Goal: Task Accomplishment & Management: Manage account settings

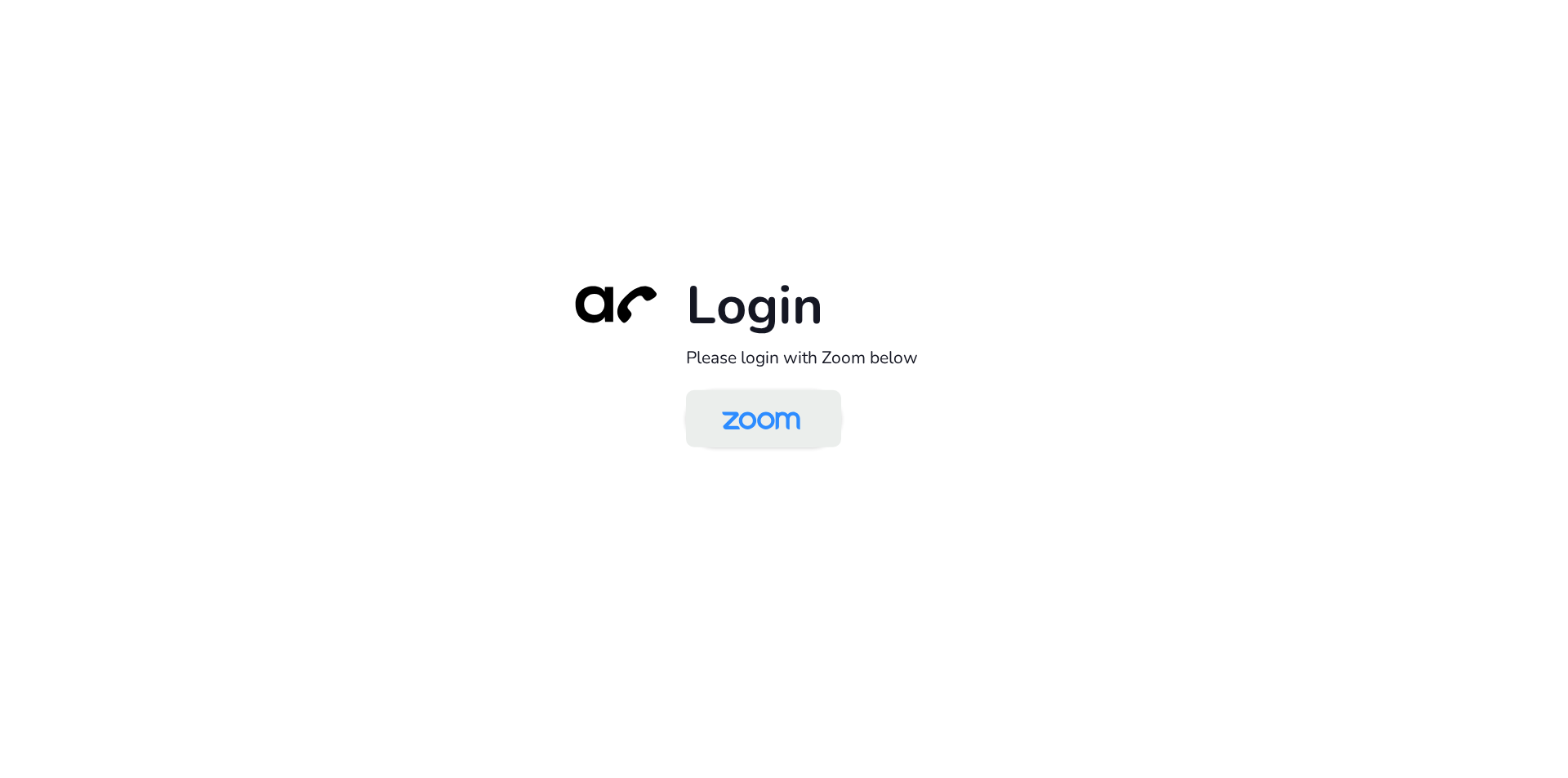
click at [771, 416] on img at bounding box center [761, 420] width 112 height 53
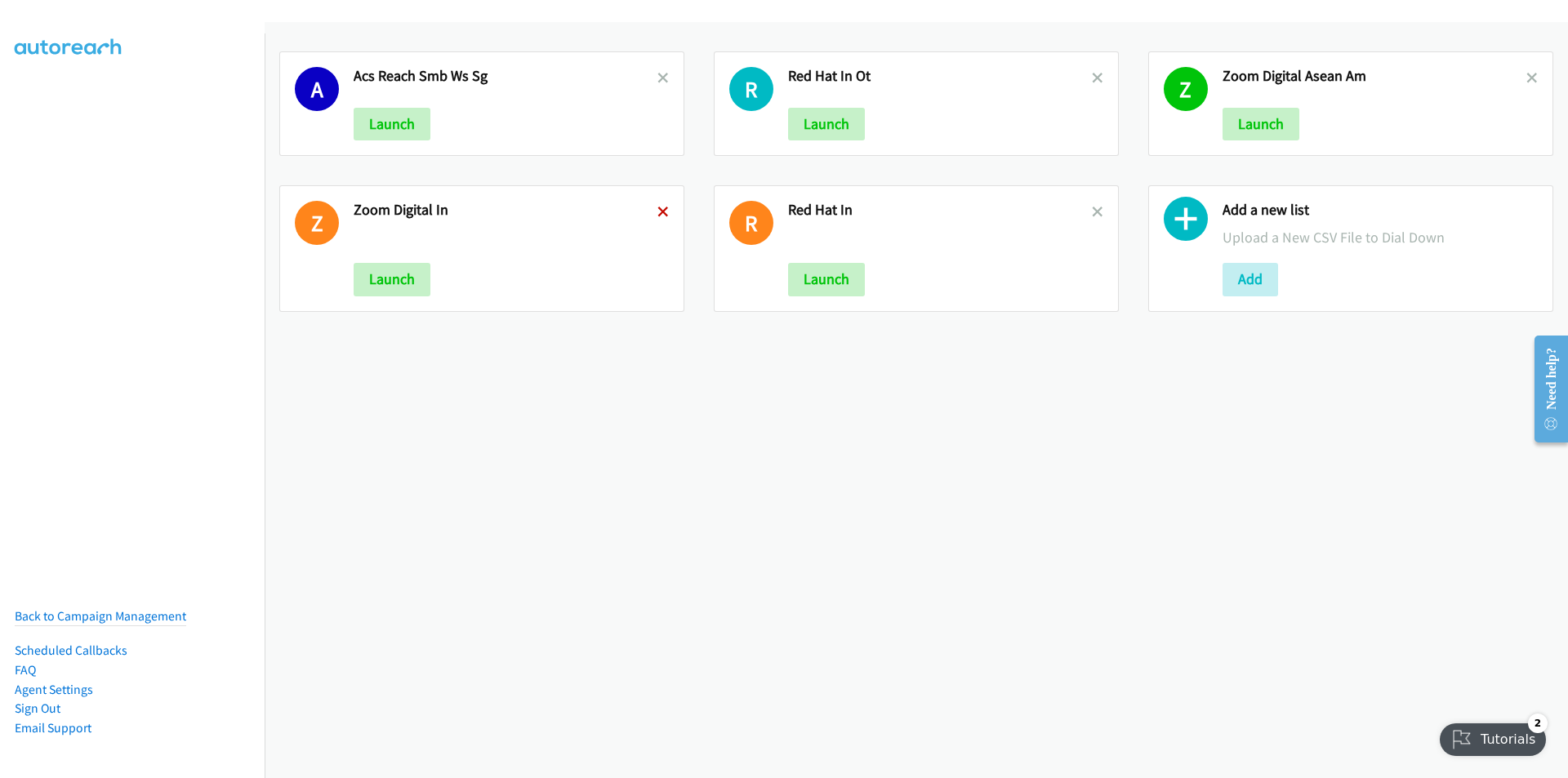
click at [658, 213] on icon at bounding box center [664, 213] width 11 height 11
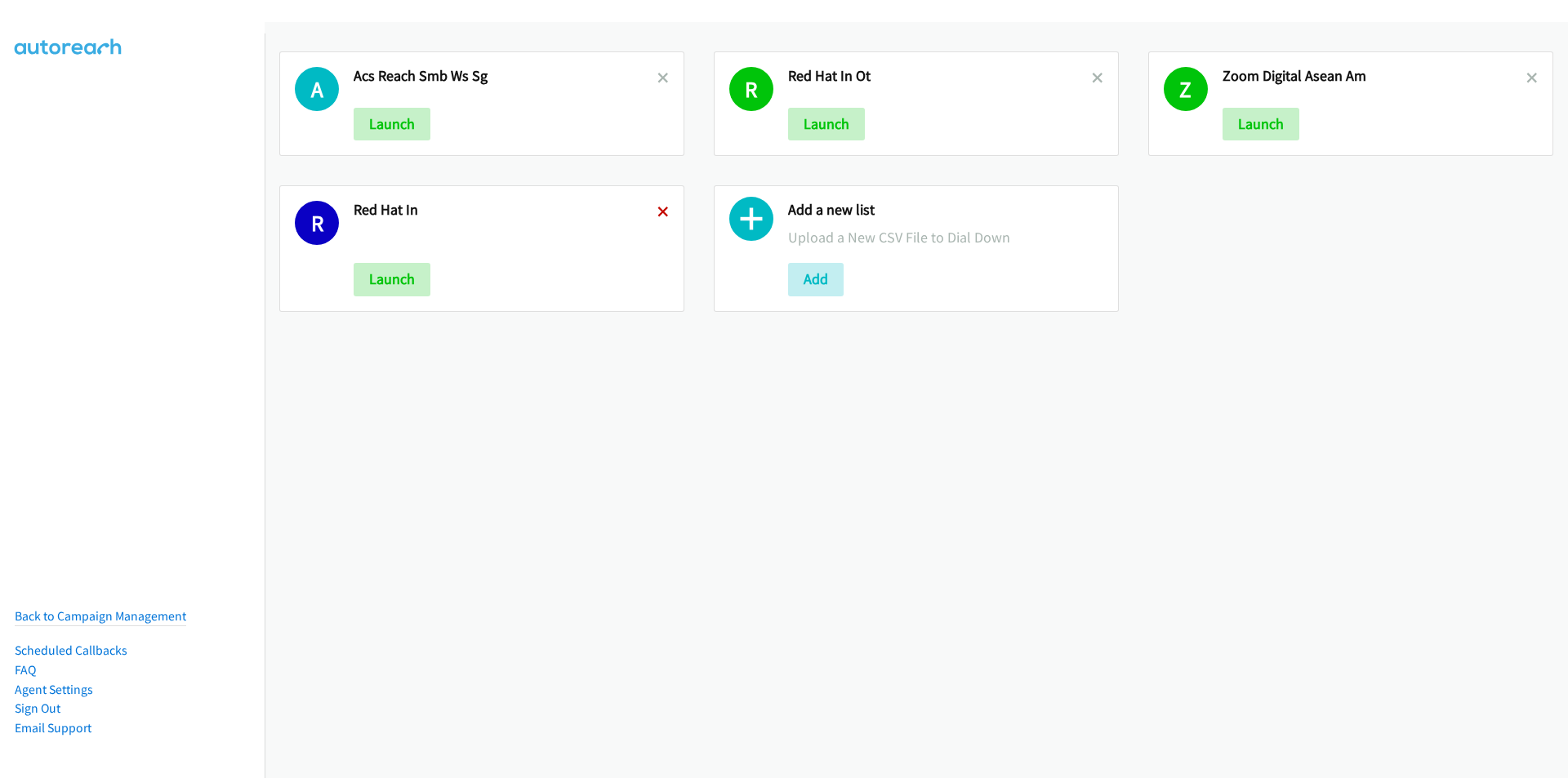
click at [662, 213] on icon at bounding box center [664, 213] width 11 height 11
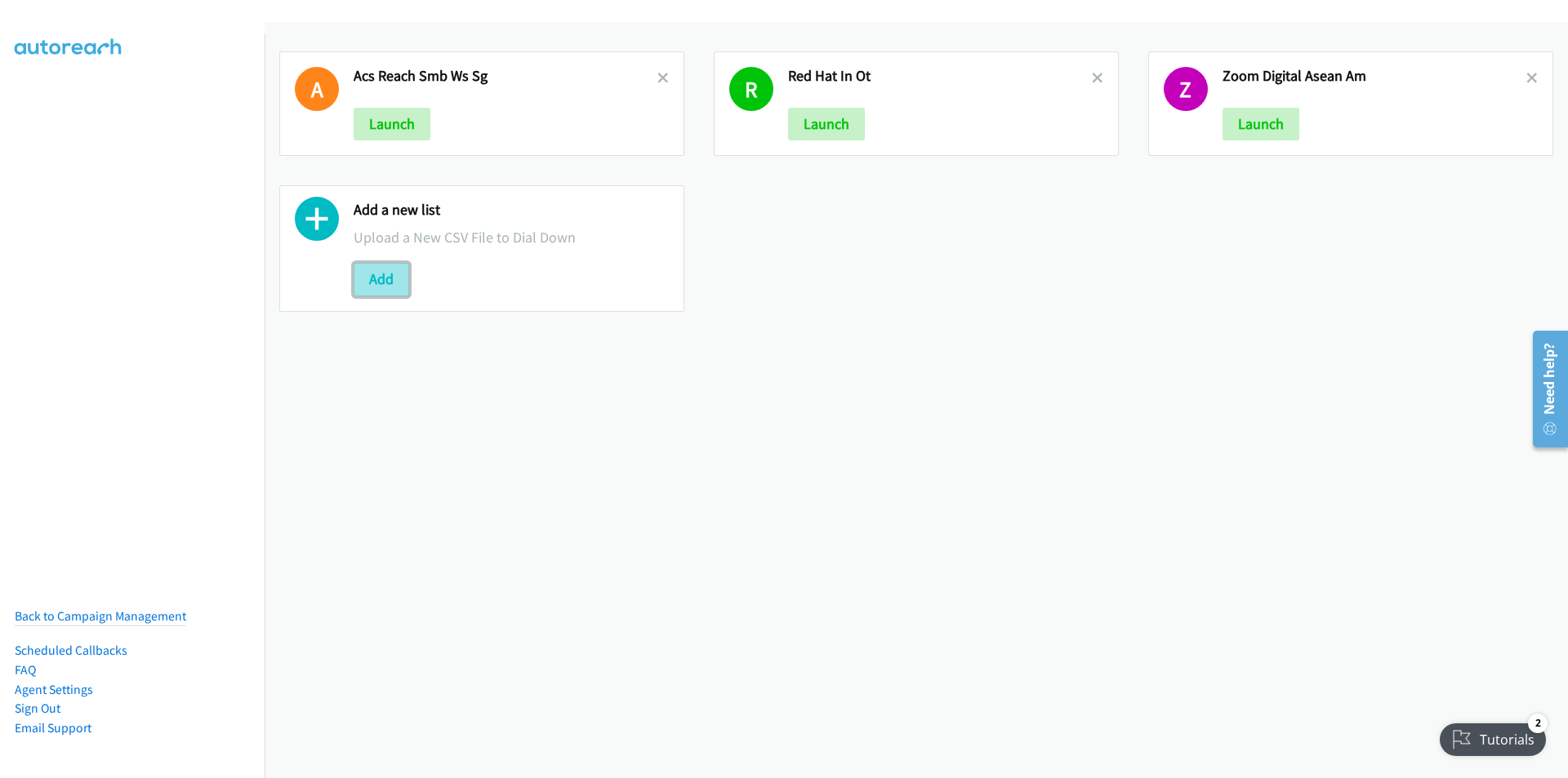
click at [383, 281] on button "Add" at bounding box center [381, 279] width 55 height 33
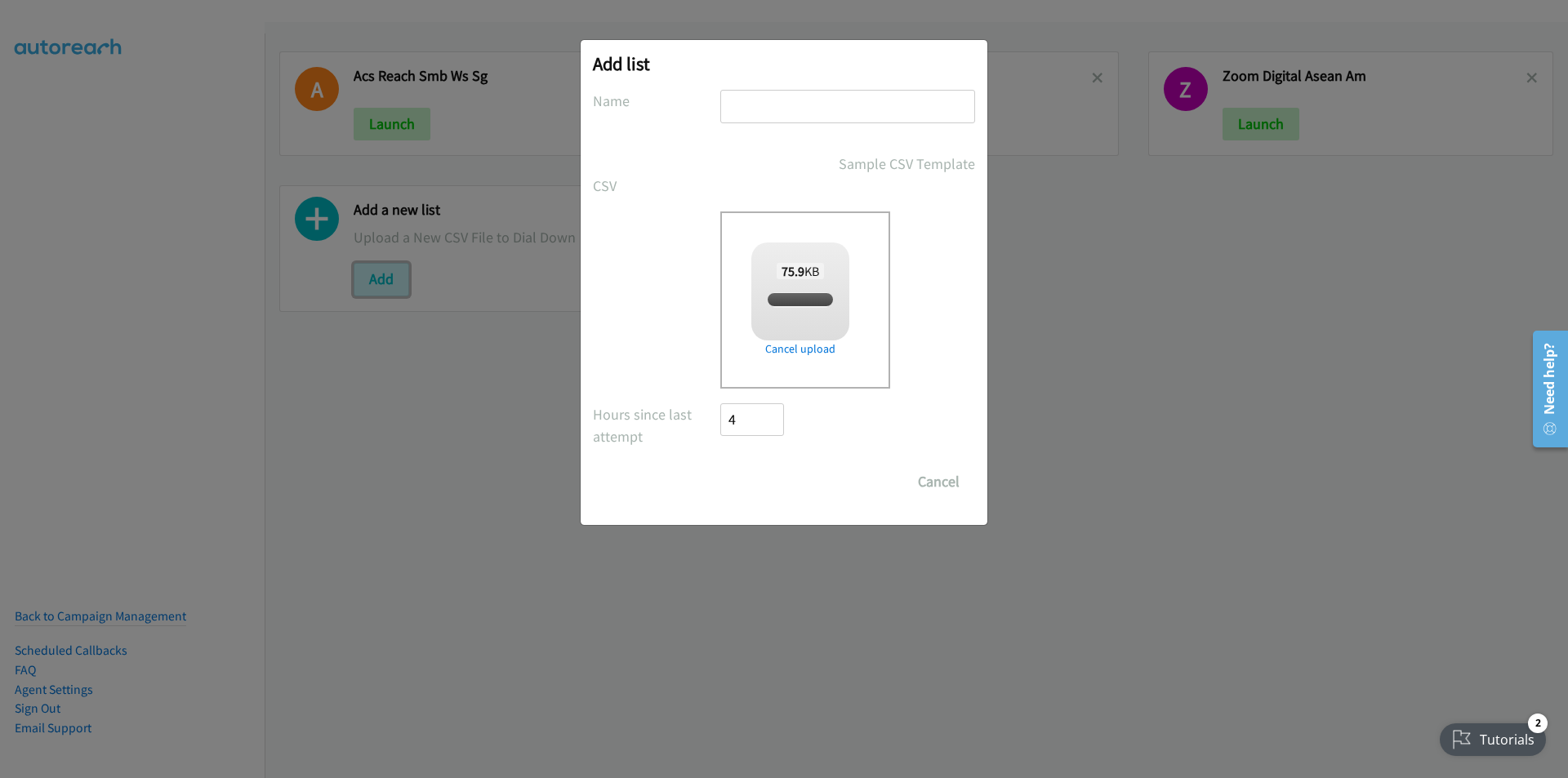
checkbox input "true"
click at [772, 104] on input "text" at bounding box center [848, 107] width 255 height 34
type input "HP REACH TAL SG"
click at [779, 494] on input "Save List" at bounding box center [764, 482] width 86 height 33
